Goal: Task Accomplishment & Management: Use online tool/utility

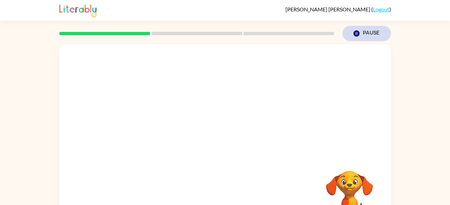
click at [366, 35] on button "Pause Pause" at bounding box center [367, 33] width 49 height 15
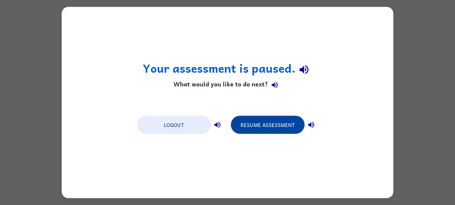
click at [259, 125] on button "Resume Assessment" at bounding box center [268, 125] width 74 height 18
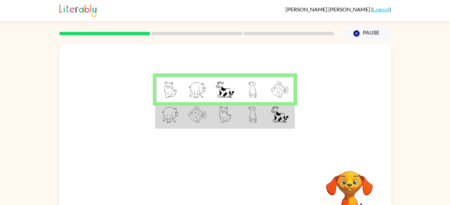
click at [229, 121] on img at bounding box center [225, 114] width 13 height 17
click at [219, 111] on img at bounding box center [225, 114] width 13 height 17
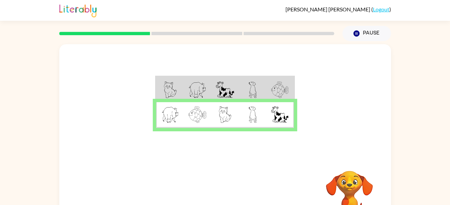
click at [219, 111] on img at bounding box center [225, 114] width 13 height 17
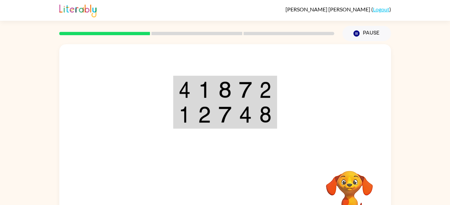
click at [268, 90] on img at bounding box center [266, 89] width 12 height 17
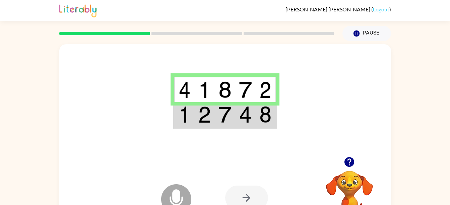
click at [250, 186] on div at bounding box center [246, 198] width 43 height 24
click at [249, 197] on div at bounding box center [246, 198] width 43 height 24
click at [181, 196] on icon at bounding box center [176, 199] width 30 height 30
click at [225, 122] on img at bounding box center [225, 114] width 13 height 17
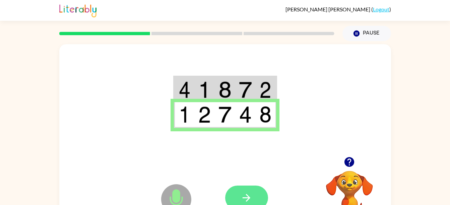
click at [256, 197] on button "button" at bounding box center [246, 198] width 43 height 24
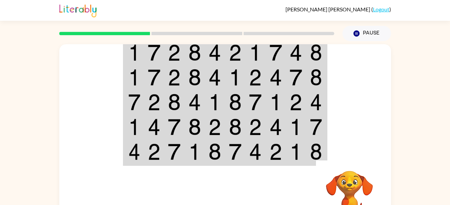
click at [176, 57] on img at bounding box center [174, 52] width 13 height 17
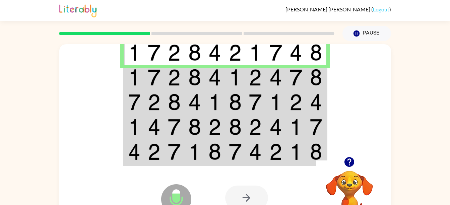
click at [160, 80] on img at bounding box center [154, 77] width 13 height 17
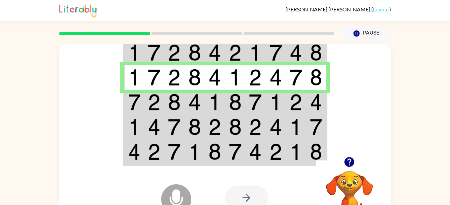
click at [144, 106] on td at bounding box center [154, 102] width 20 height 25
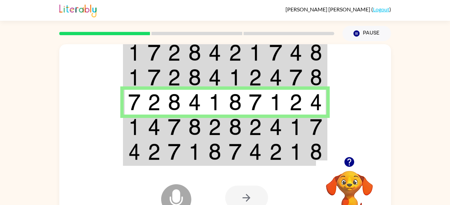
click at [148, 124] on img at bounding box center [154, 127] width 13 height 17
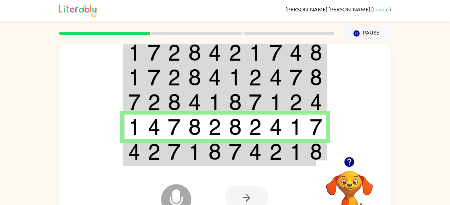
click at [176, 164] on icon at bounding box center [176, 184] width 17 height 50
click at [179, 150] on img at bounding box center [174, 152] width 13 height 17
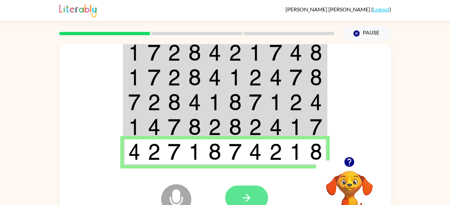
click at [234, 203] on button "button" at bounding box center [246, 198] width 43 height 24
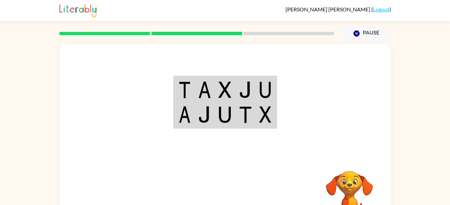
click at [220, 90] on img at bounding box center [225, 89] width 13 height 17
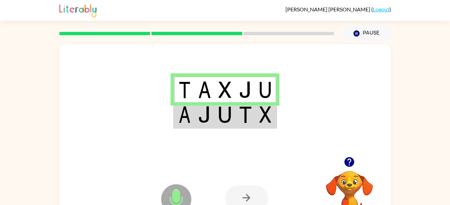
click at [224, 119] on img at bounding box center [225, 114] width 13 height 17
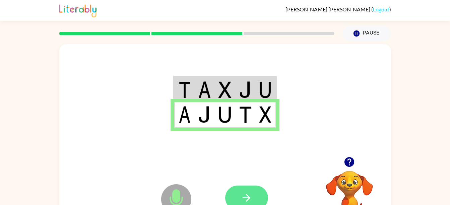
click at [252, 196] on icon "button" at bounding box center [247, 198] width 12 height 12
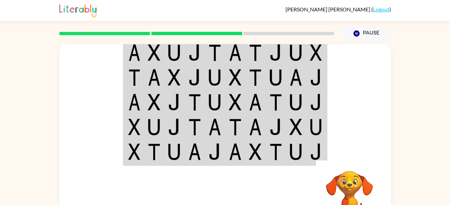
click at [182, 56] on td at bounding box center [174, 53] width 20 height 26
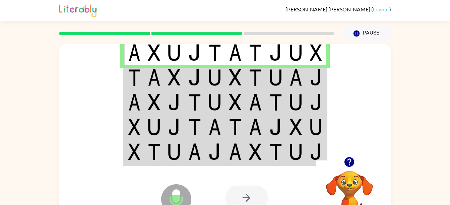
drag, startPoint x: 182, startPoint y: 56, endPoint x: 68, endPoint y: 115, distance: 128.4
click at [68, 115] on div at bounding box center [225, 100] width 332 height 113
click at [155, 64] on td at bounding box center [154, 53] width 20 height 26
click at [150, 82] on img at bounding box center [154, 77] width 13 height 17
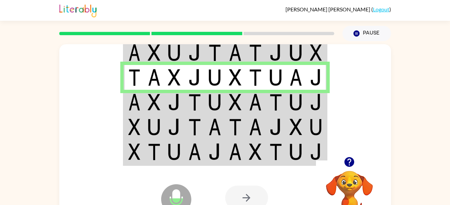
click at [151, 101] on img at bounding box center [154, 102] width 13 height 17
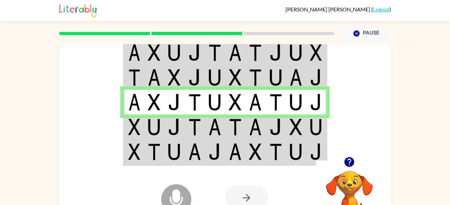
click at [147, 122] on td at bounding box center [154, 127] width 20 height 25
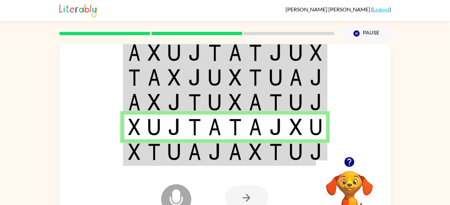
click at [173, 150] on img at bounding box center [174, 152] width 13 height 17
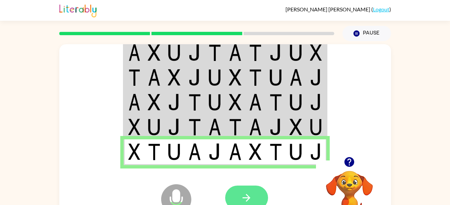
click at [249, 193] on icon "button" at bounding box center [247, 198] width 12 height 12
